Goal: Navigation & Orientation: Understand site structure

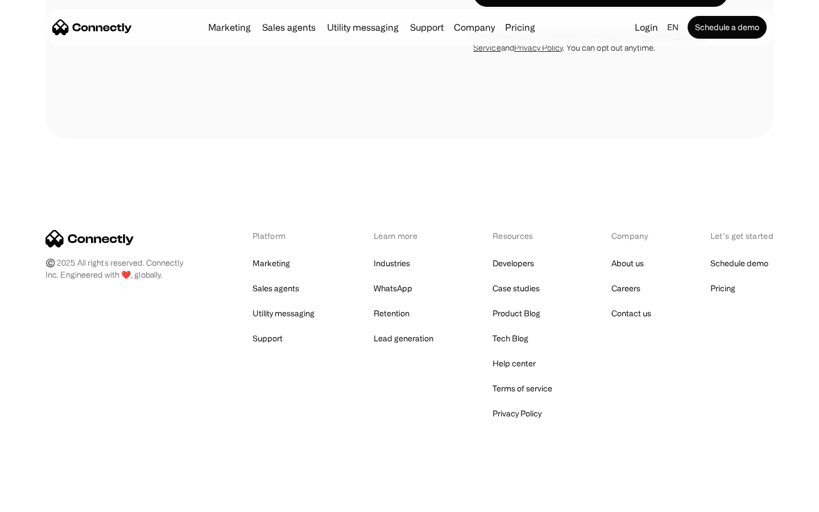
scroll to position [2996, 0]
